Goal: Information Seeking & Learning: Learn about a topic

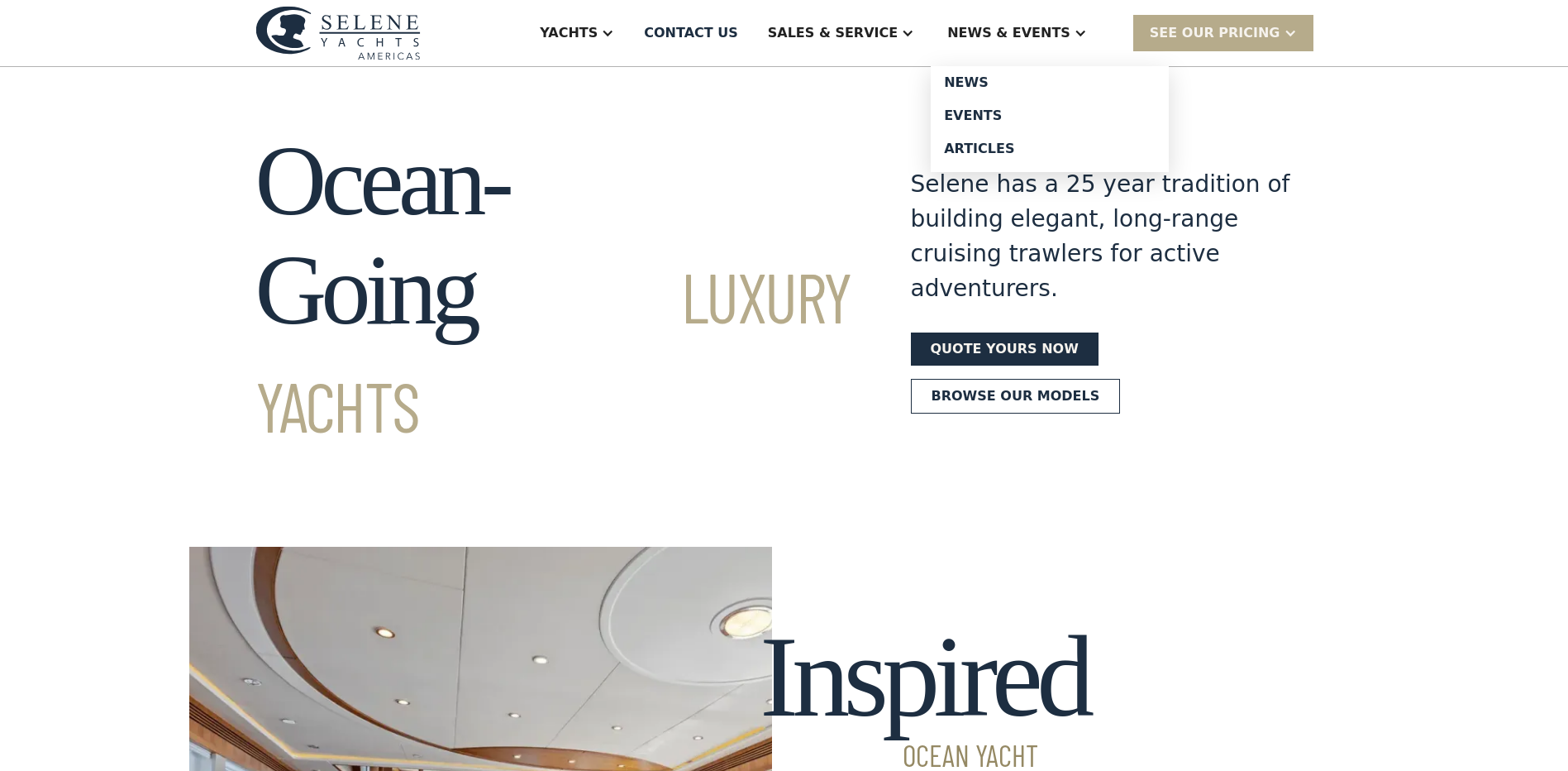
click at [1040, 34] on div "News & EVENTS" at bounding box center [1009, 33] width 123 height 20
click at [1091, 29] on div "News & EVENTS" at bounding box center [1017, 33] width 172 height 66
click at [1028, 110] on div "Events" at bounding box center [1049, 116] width 211 height 13
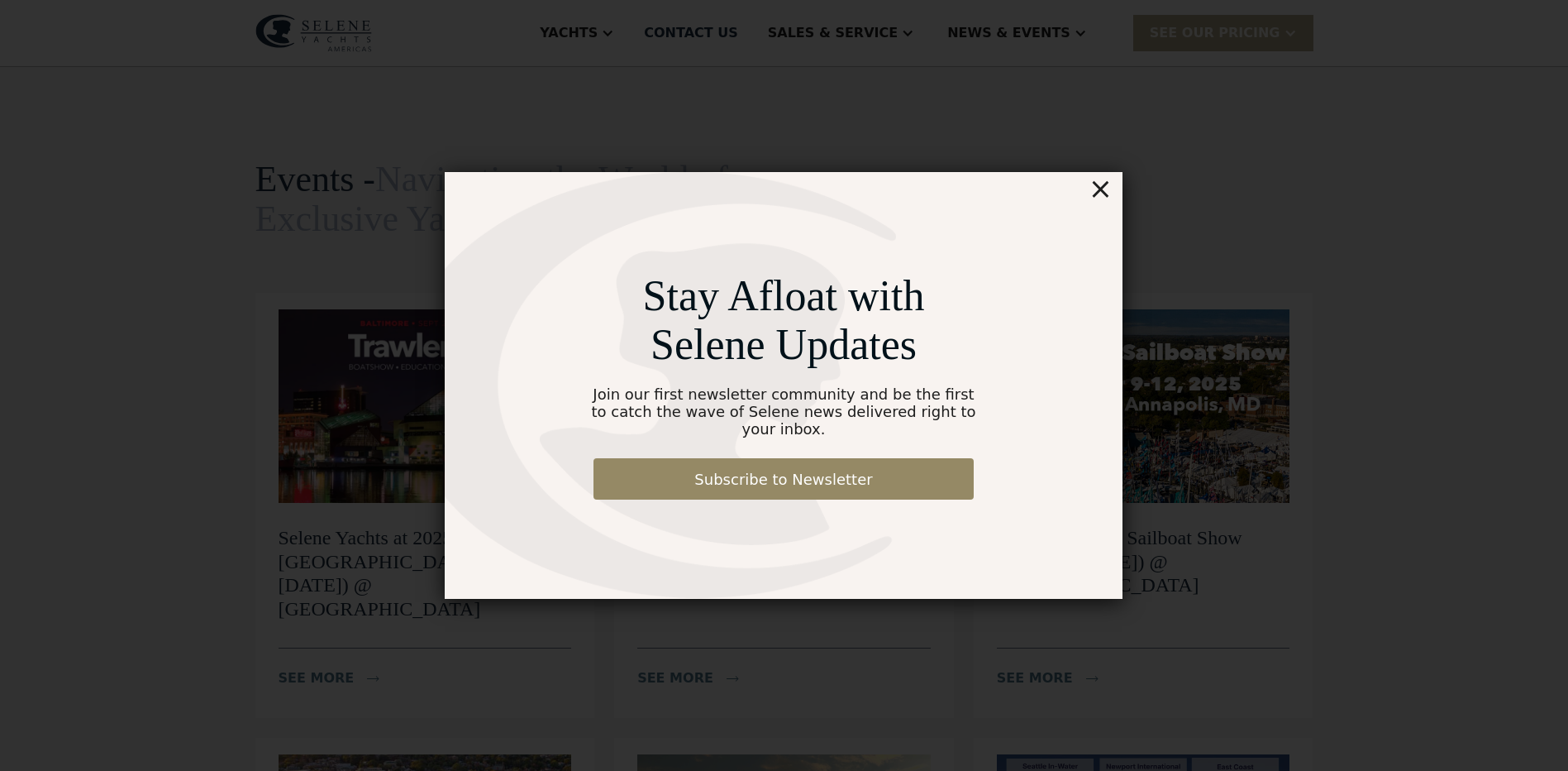
click at [1110, 204] on div "×" at bounding box center [1101, 188] width 24 height 33
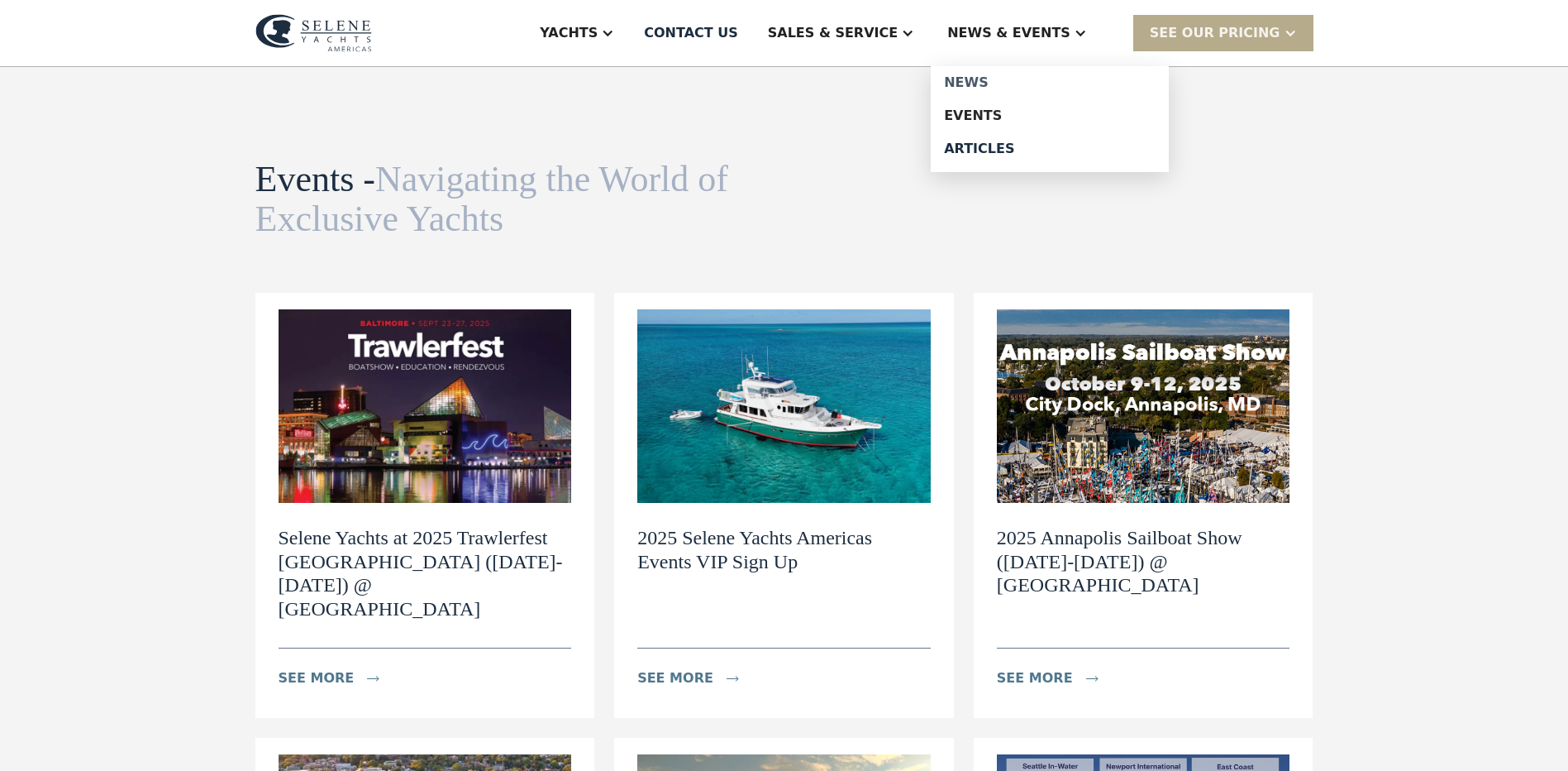
click at [1004, 85] on div "News" at bounding box center [1049, 82] width 211 height 13
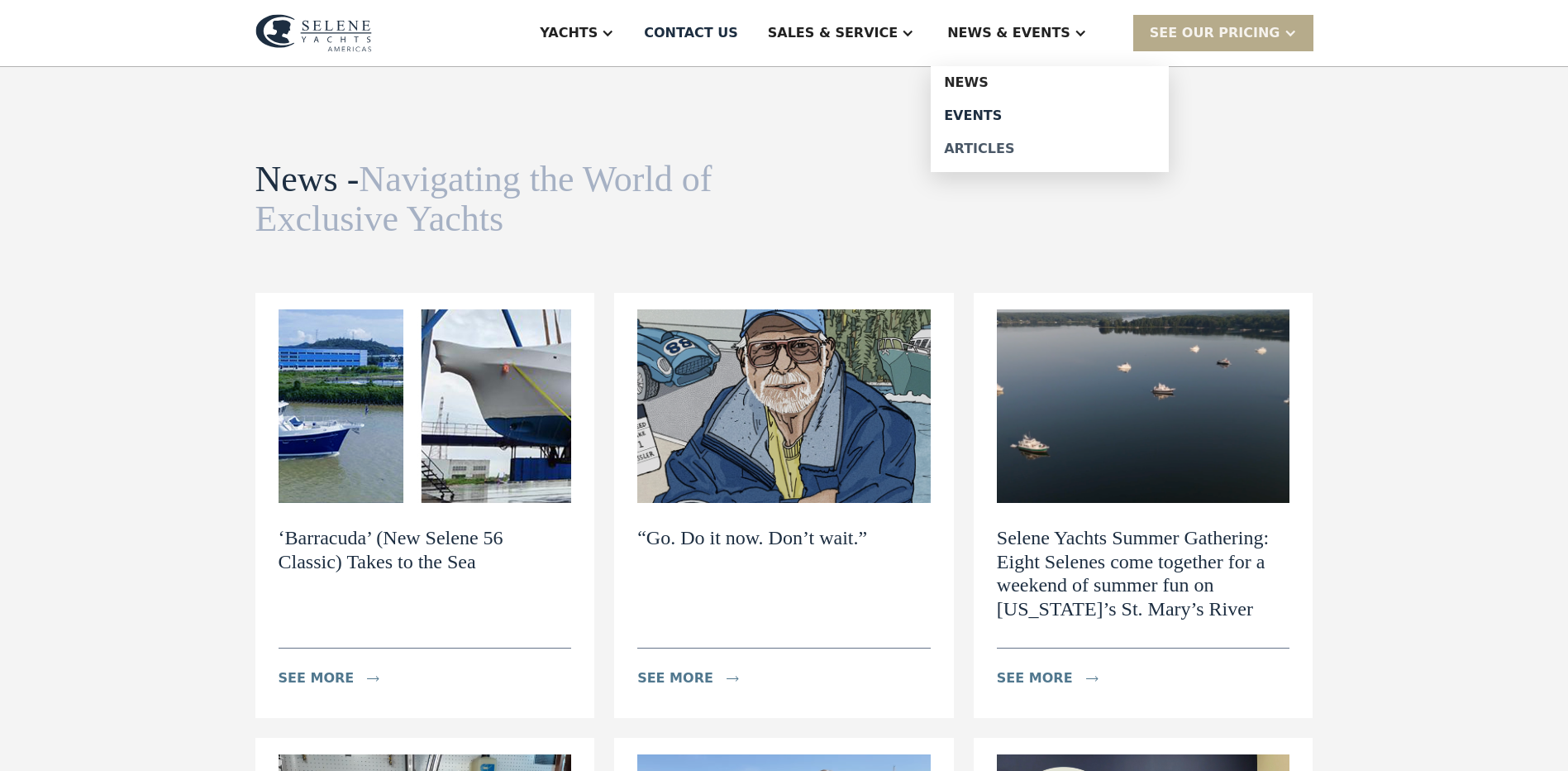
click at [1013, 148] on div "Articles" at bounding box center [1049, 148] width 211 height 13
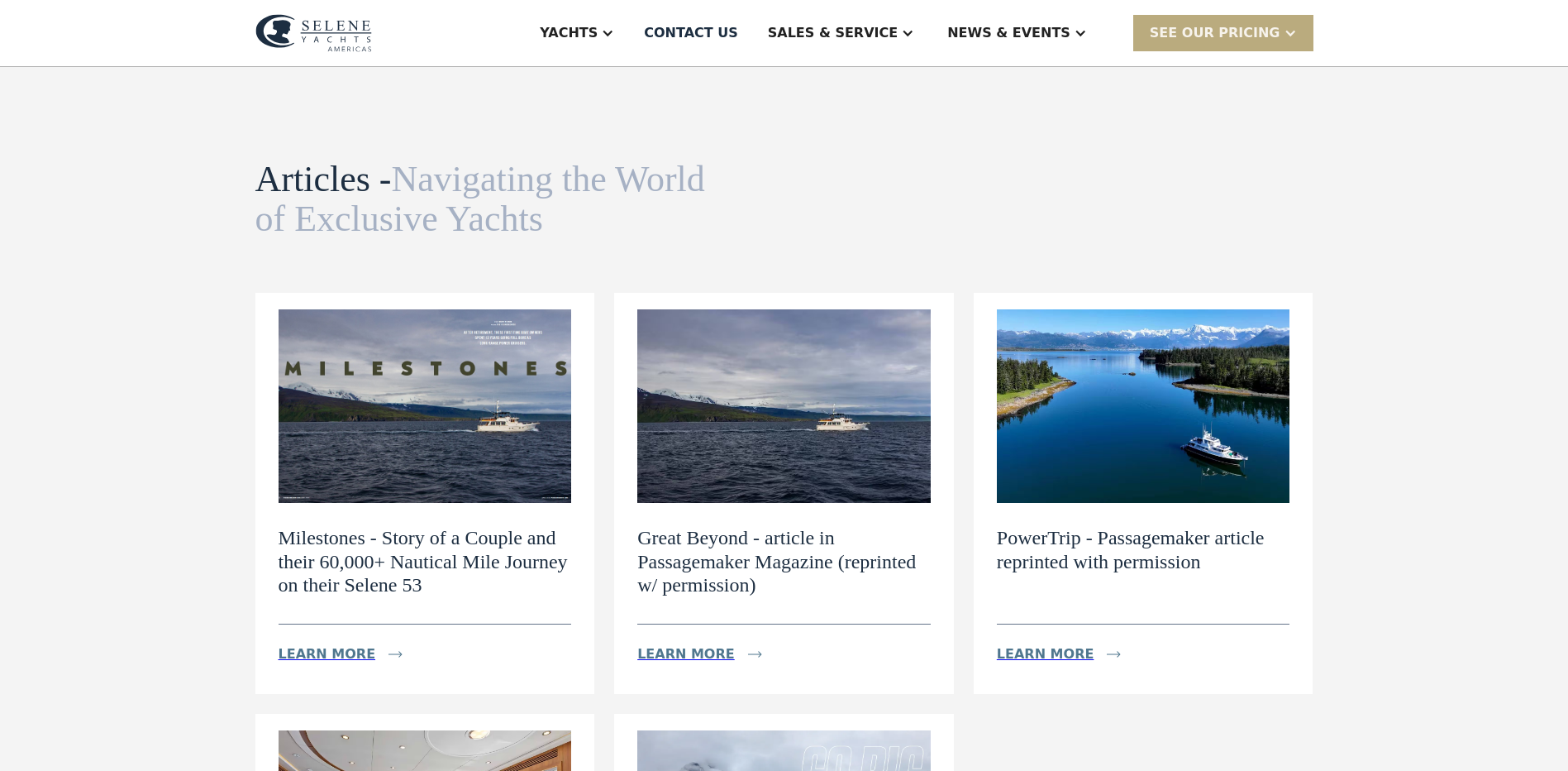
click at [1293, 35] on div at bounding box center [1290, 33] width 13 height 13
click at [1097, 166] on div "Articles - Navigating the World of Exclusive Yachts News view details Navigatin…" at bounding box center [784, 199] width 1058 height 80
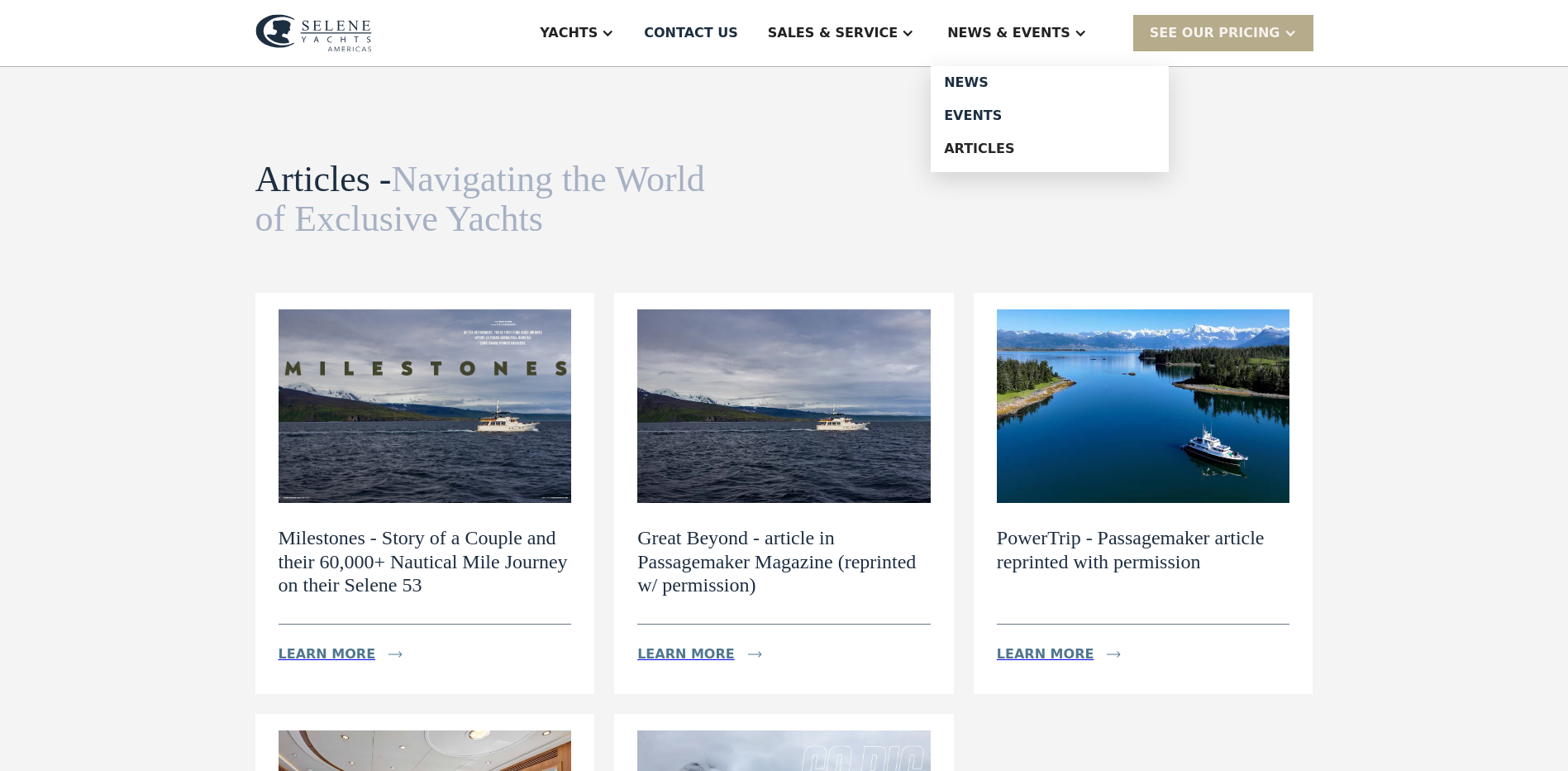
click at [1053, 33] on div "News & EVENTS" at bounding box center [1009, 33] width 123 height 20
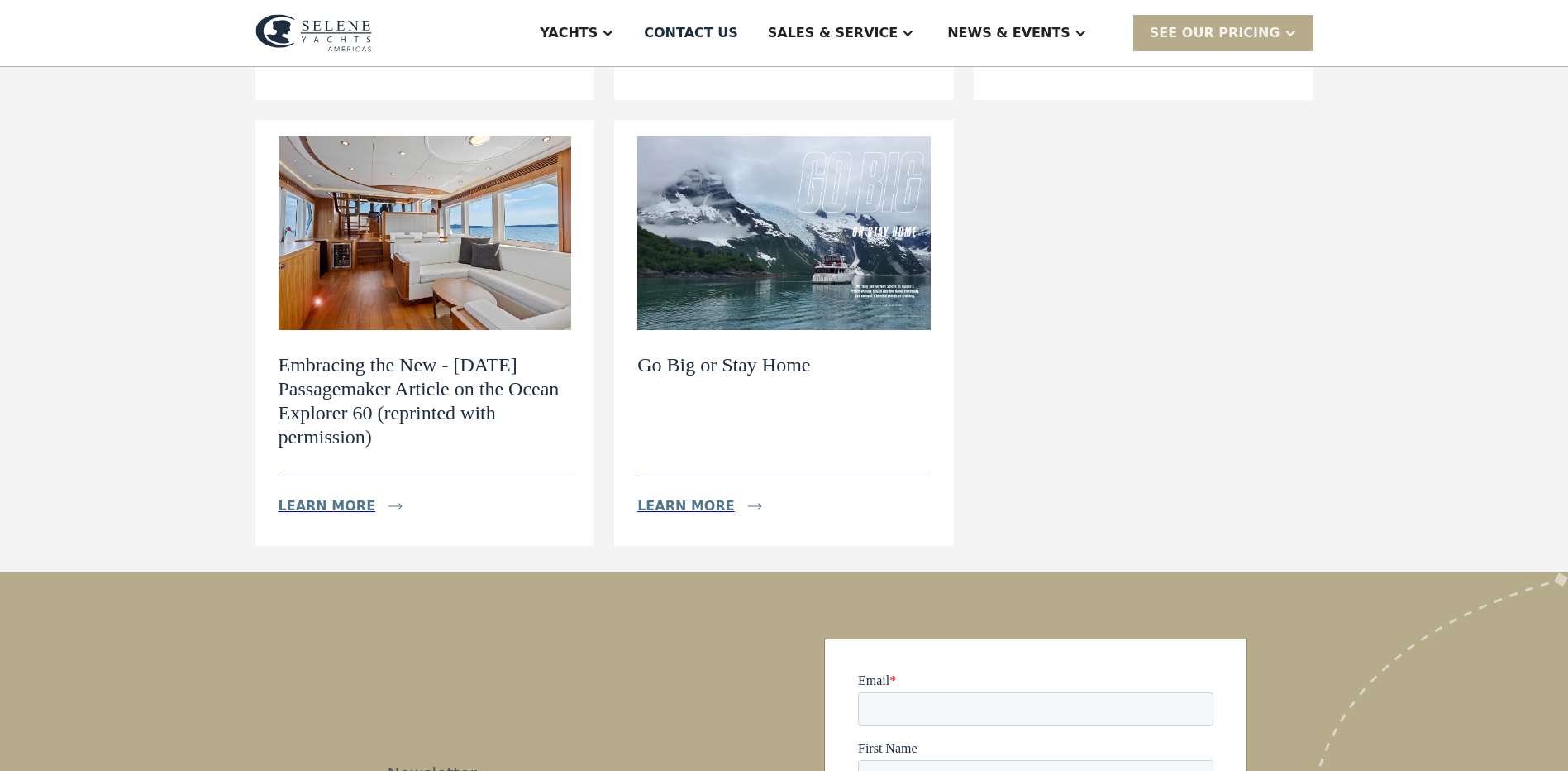
scroll to position [579, 0]
